Goal: Task Accomplishment & Management: Complete application form

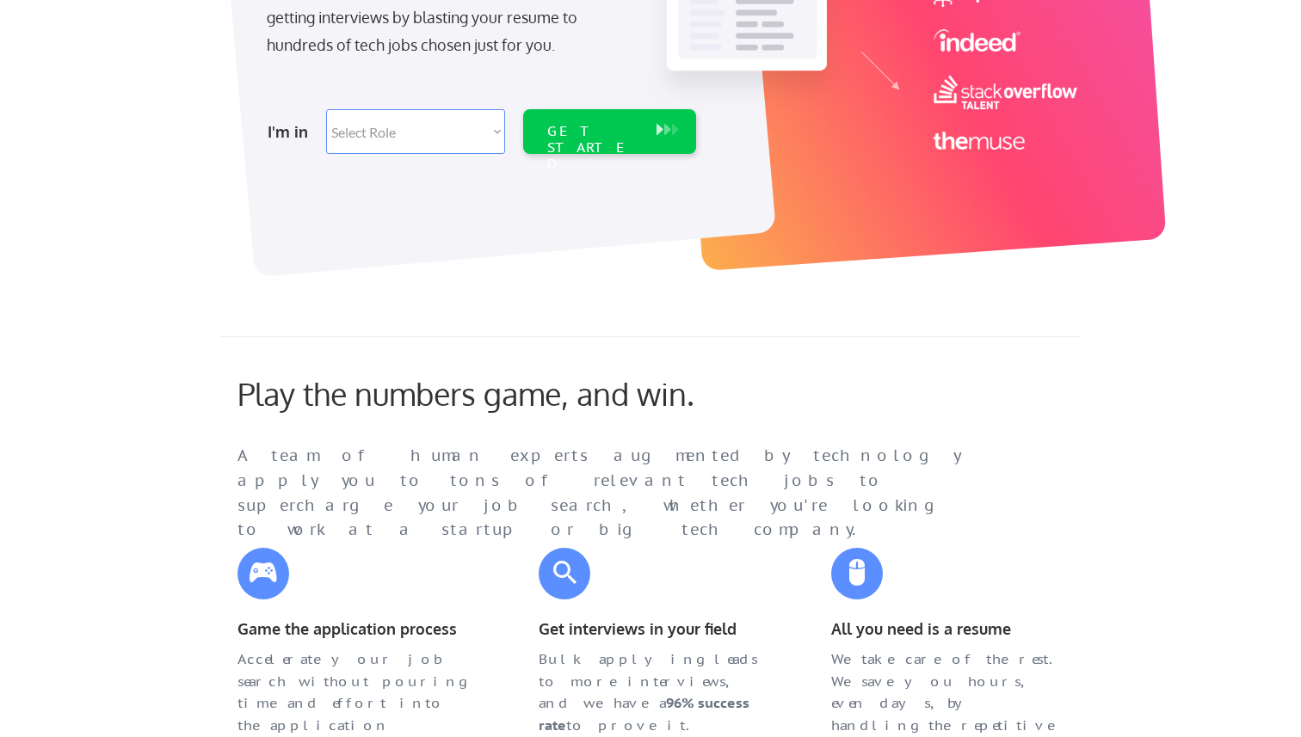
scroll to position [317, 0]
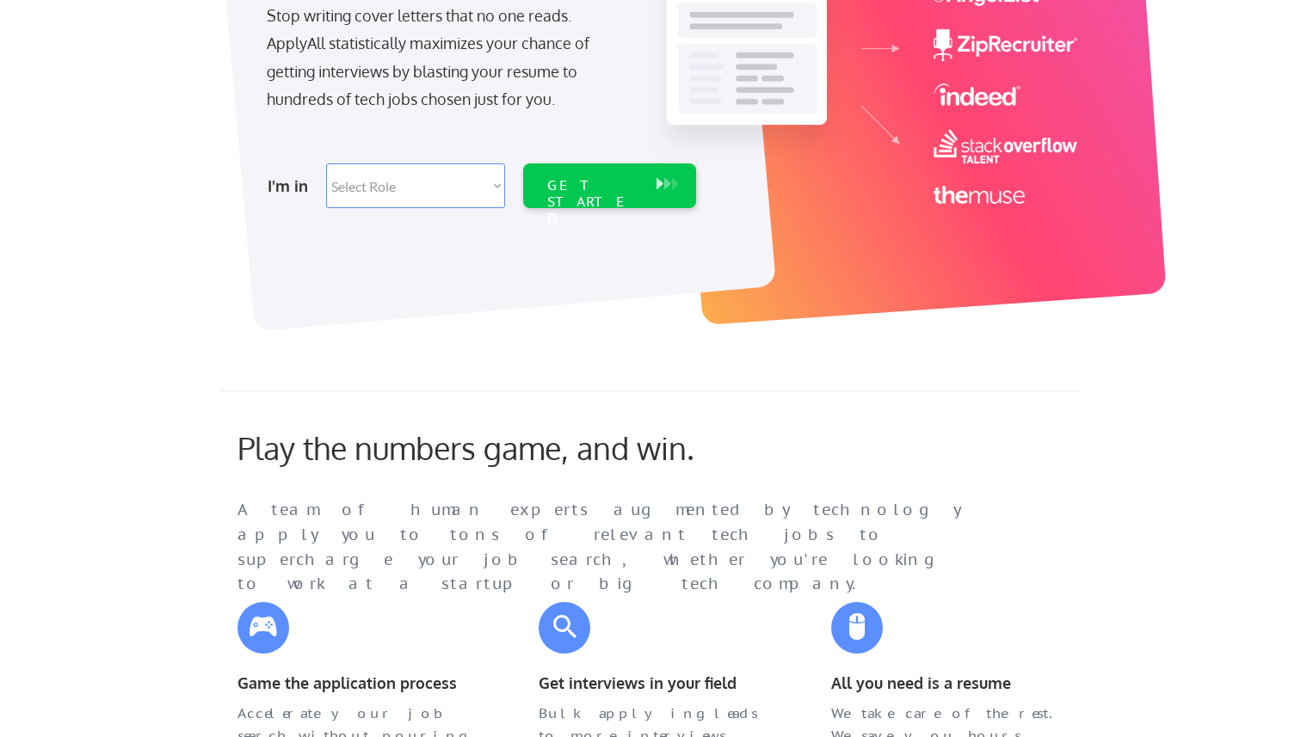
click at [381, 163] on div "I'm in Select Role Software Engineering Product Management Customer Success Sal…" at bounding box center [479, 186] width 481 height 60
click at [381, 184] on select "Select Role Software Engineering Product Management Customer Success Sales UI/U…" at bounding box center [415, 185] width 179 height 45
select select ""it_security""
click at [326, 163] on select "Select Role Software Engineering Product Management Customer Success Sales UI/U…" at bounding box center [415, 185] width 179 height 45
select select ""it_security""
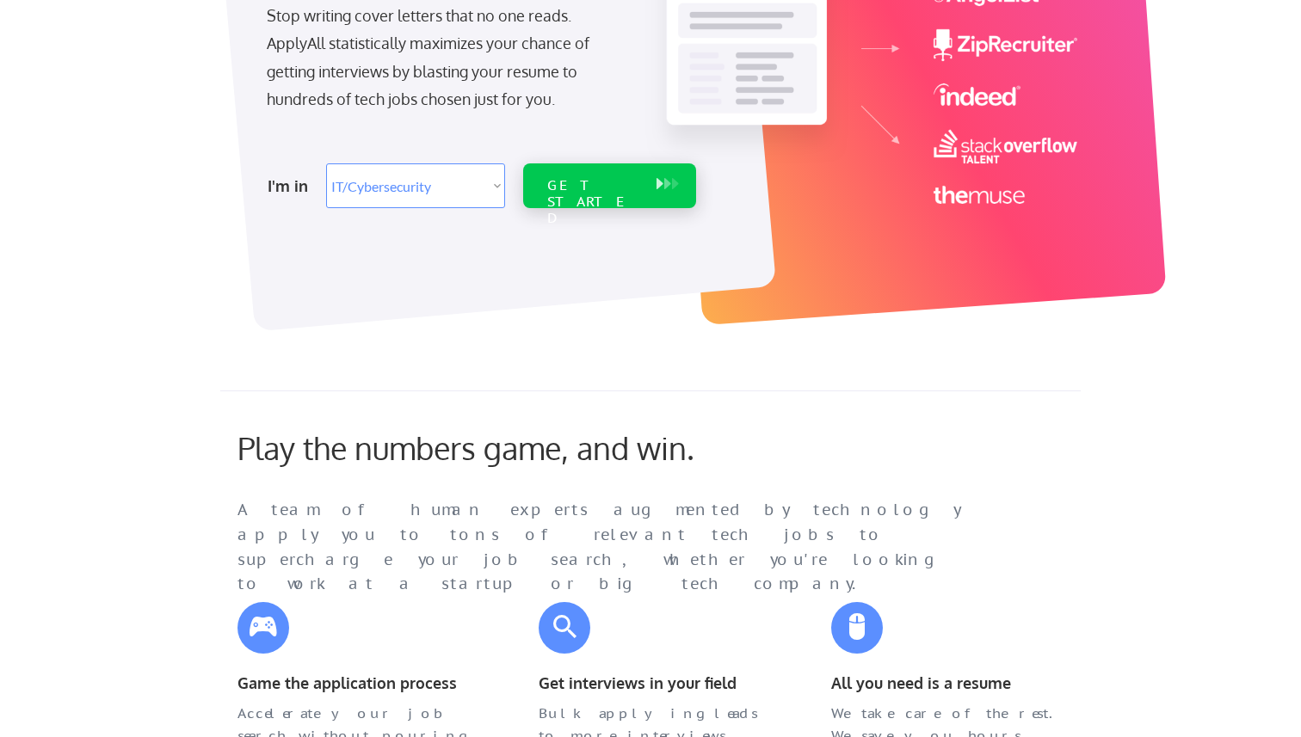
click at [590, 192] on div "GET STARTED" at bounding box center [593, 202] width 92 height 50
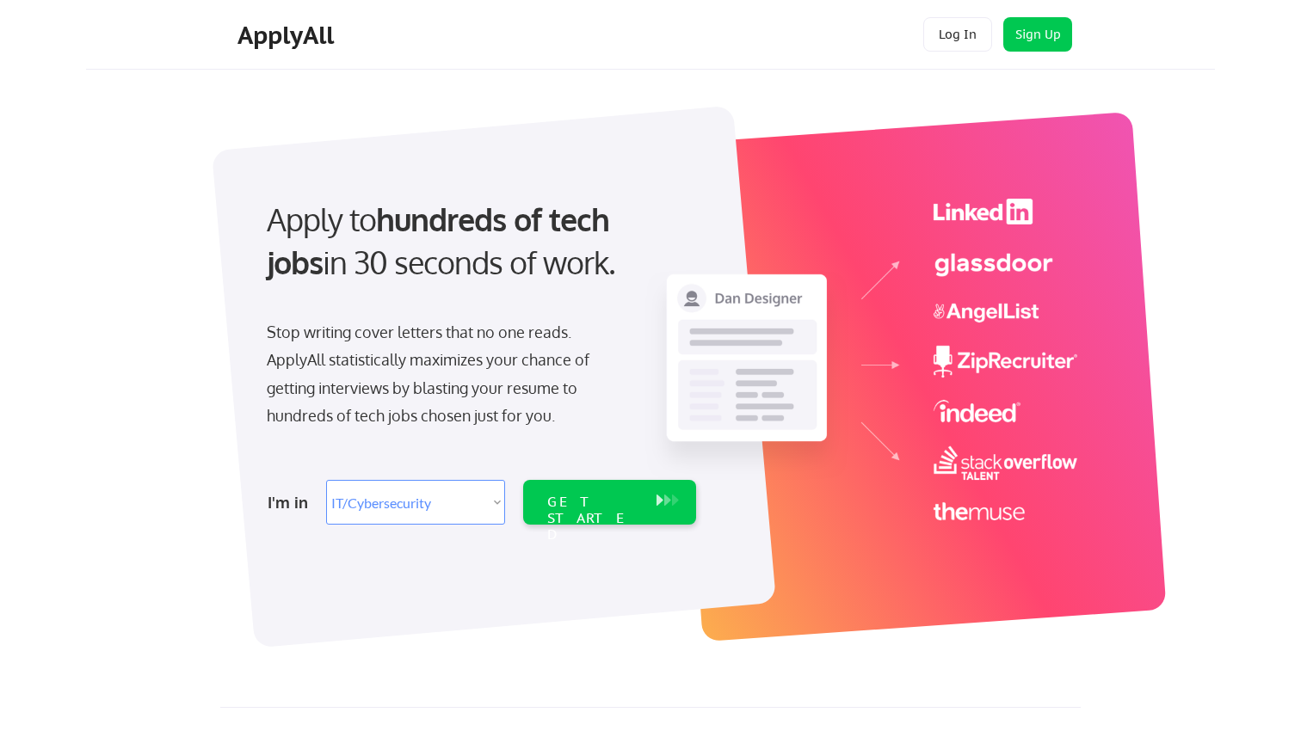
select select ""it_security""
